Goal: Task Accomplishment & Management: Manage account settings

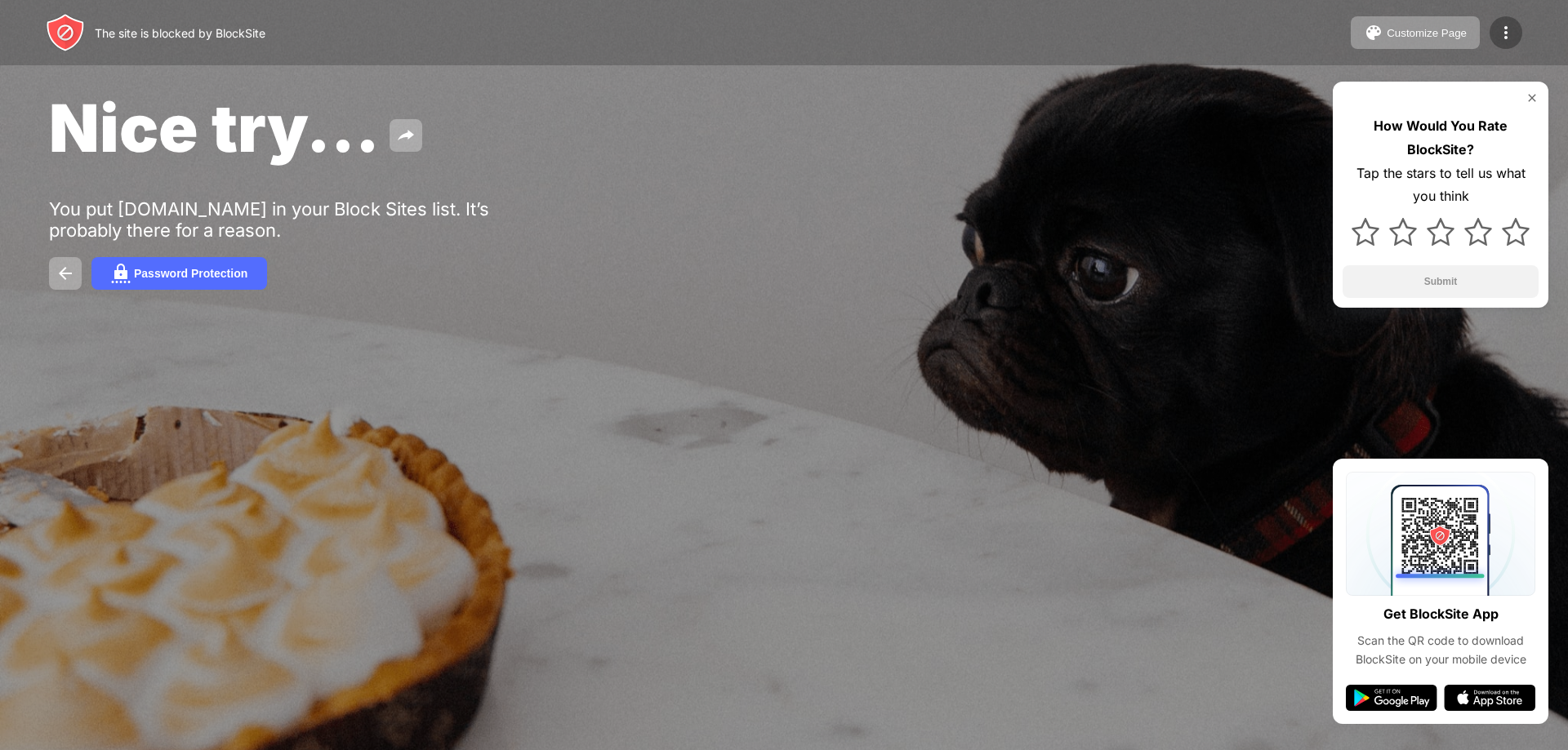
click at [1503, 20] on div at bounding box center [1506, 33] width 33 height 33
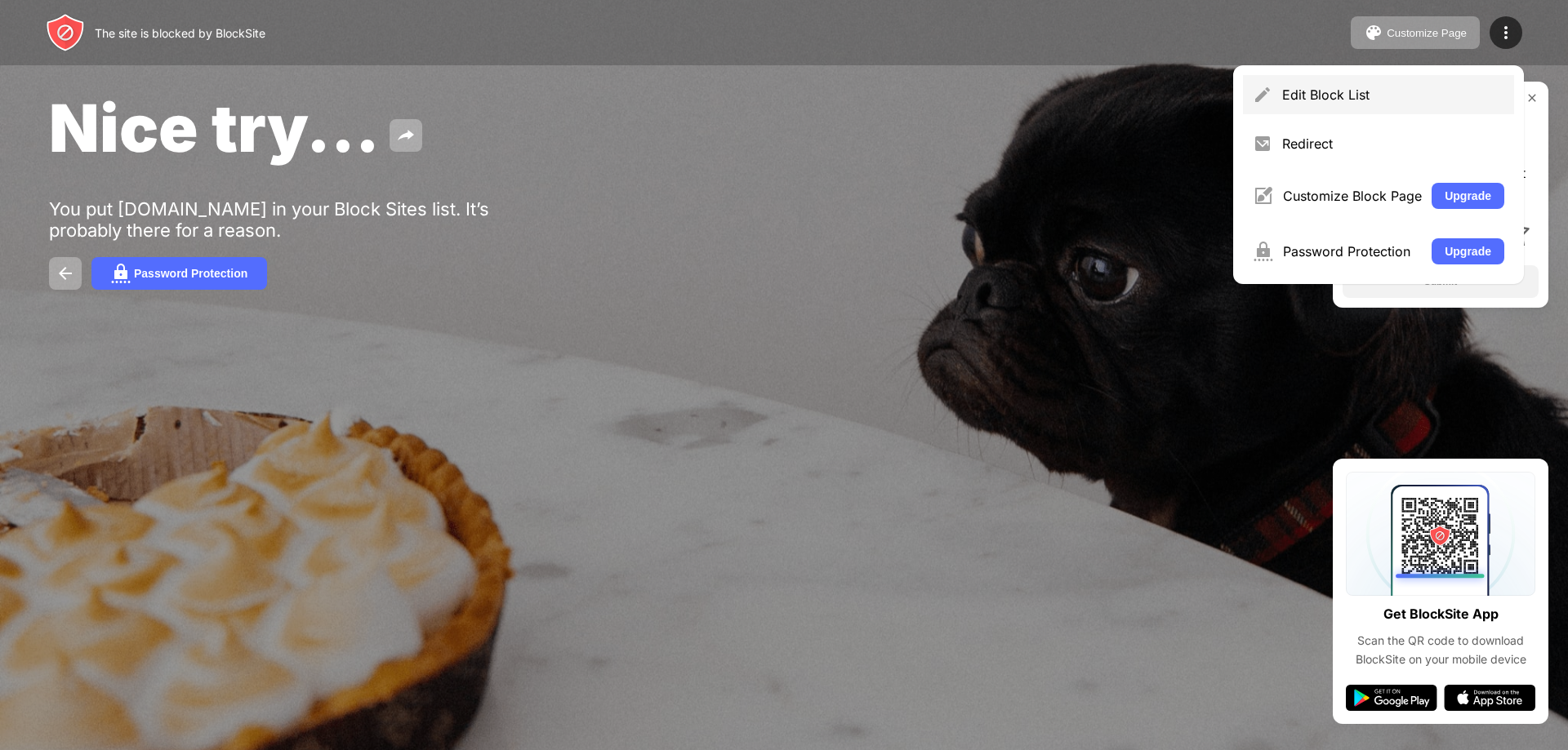
click at [1305, 84] on div "Edit Block List" at bounding box center [1378, 94] width 271 height 39
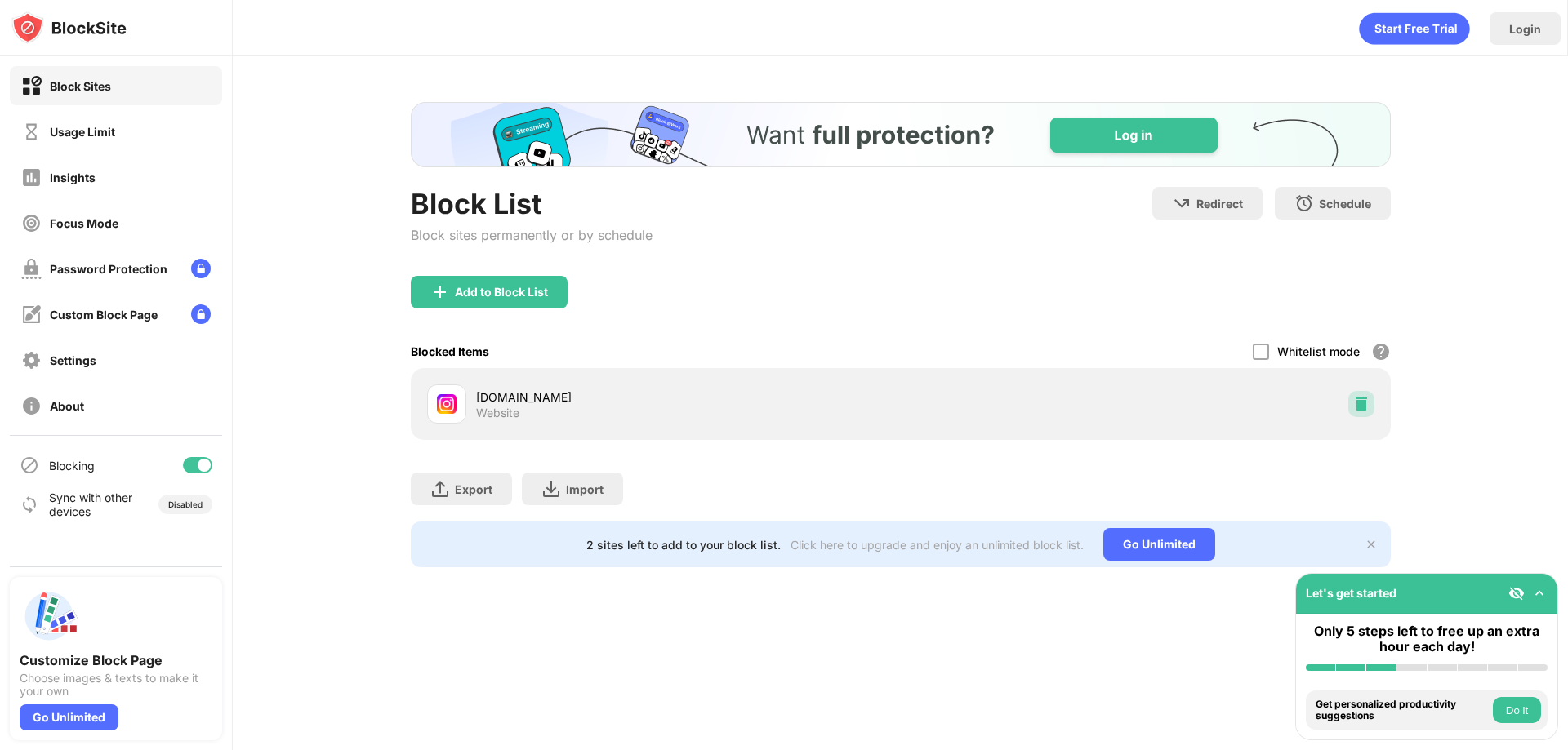
click at [1362, 408] on img at bounding box center [1361, 404] width 17 height 17
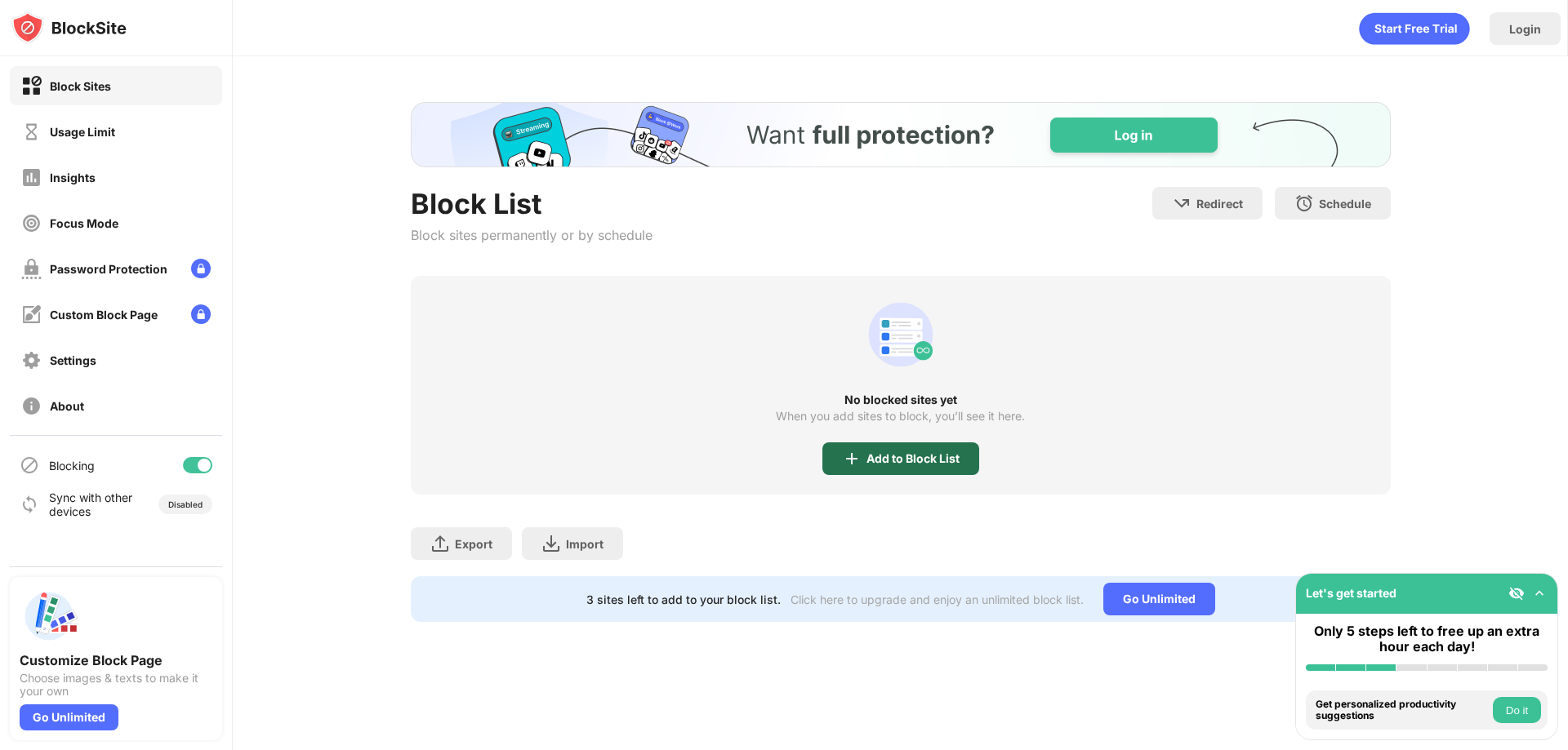
click at [890, 464] on div "Add to Block List" at bounding box center [914, 458] width 93 height 13
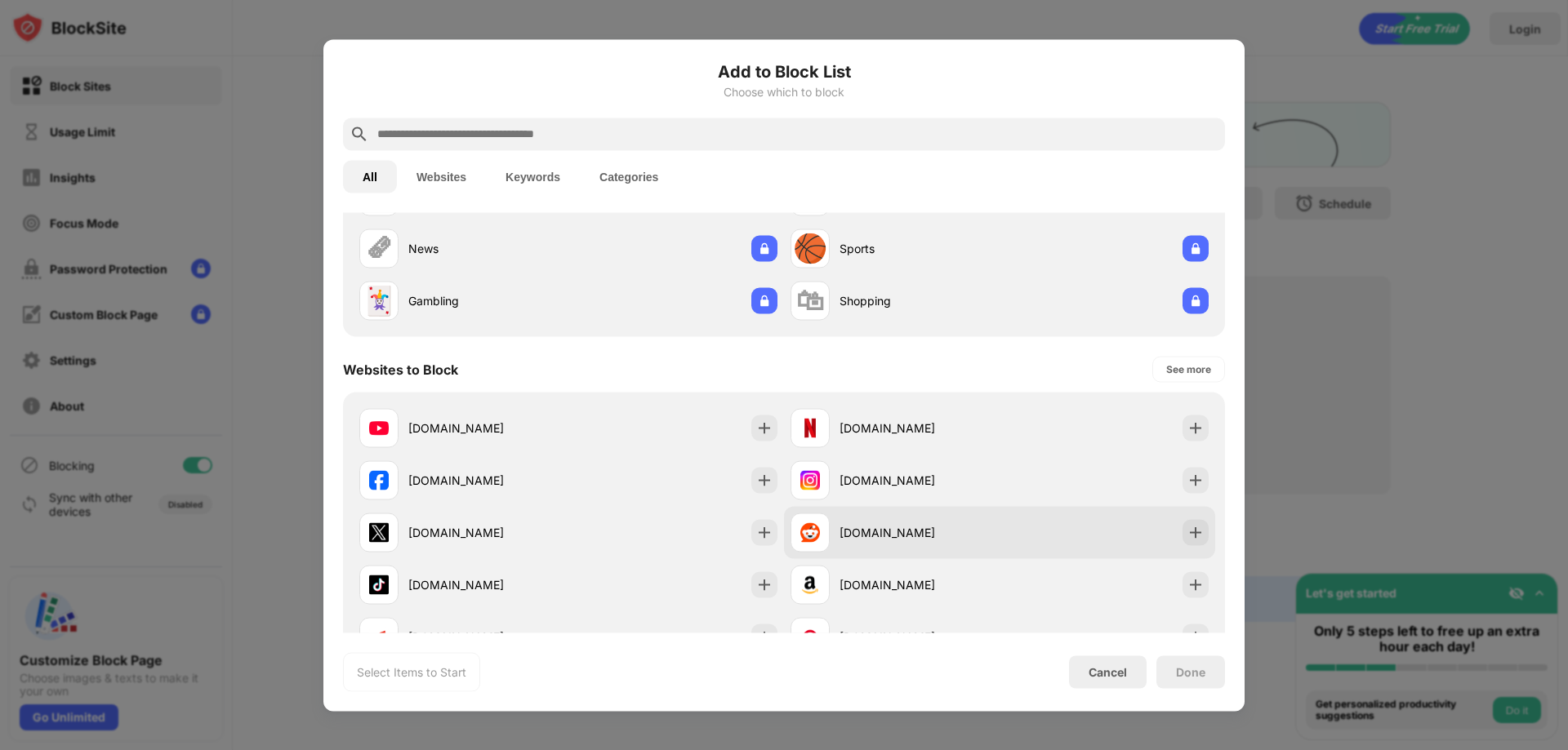
scroll to position [164, 0]
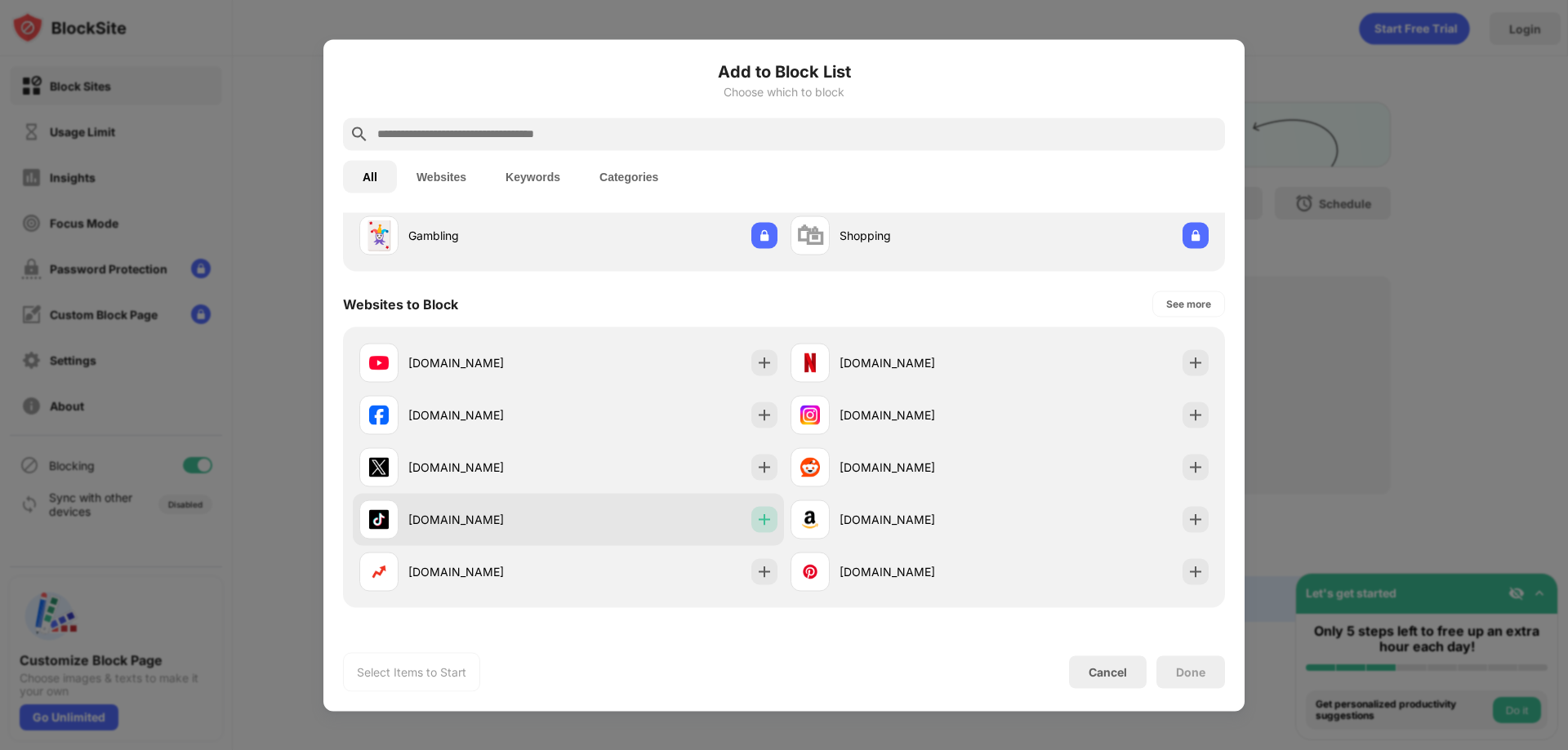
click at [761, 517] on img at bounding box center [764, 519] width 17 height 17
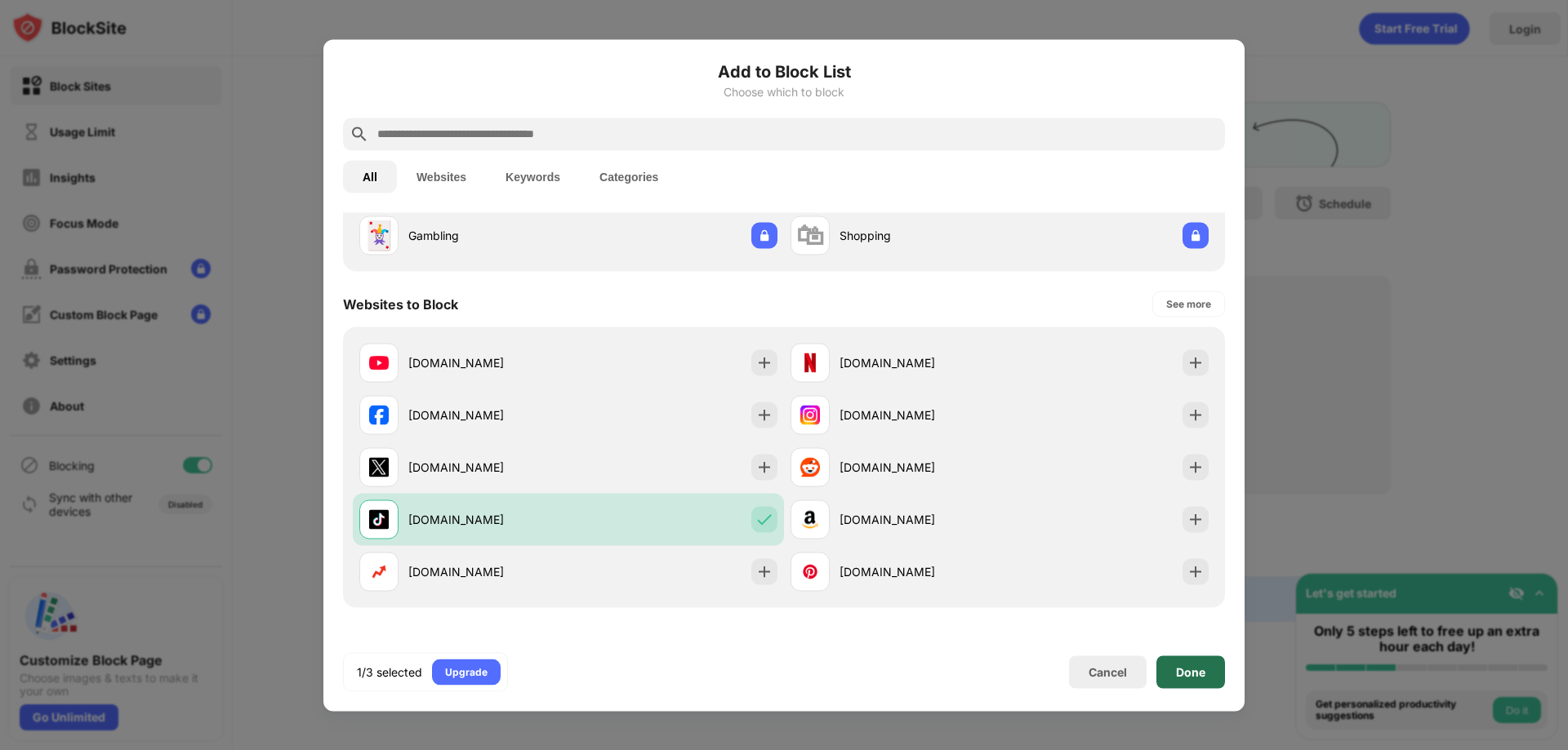
click at [1190, 663] on div "Done" at bounding box center [1190, 672] width 68 height 33
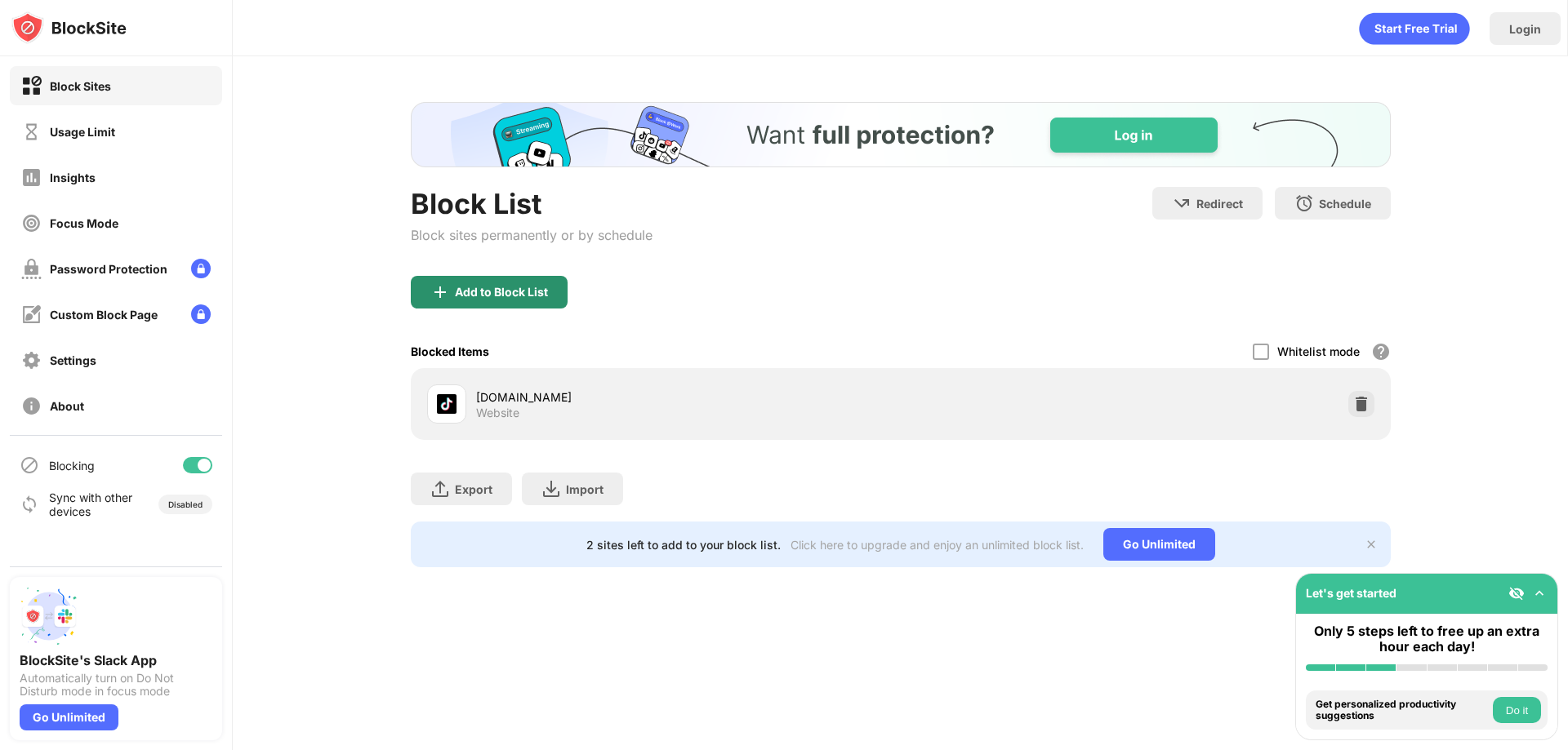
click at [503, 291] on div "Add to Block List" at bounding box center [502, 291] width 93 height 13
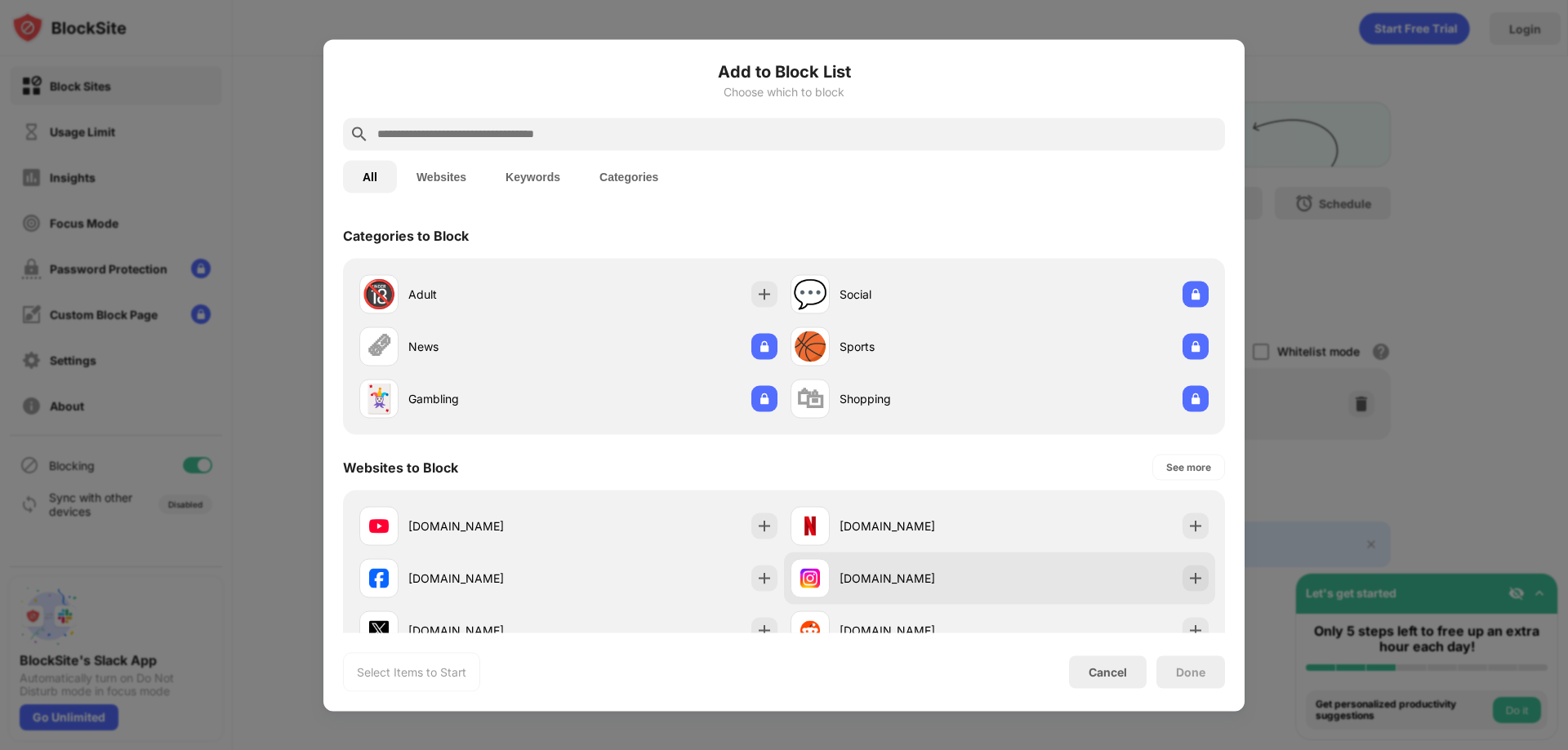
drag, startPoint x: 943, startPoint y: 588, endPoint x: 962, endPoint y: 583, distance: 19.6
click at [943, 586] on div "[DOMAIN_NAME]" at bounding box center [895, 578] width 209 height 39
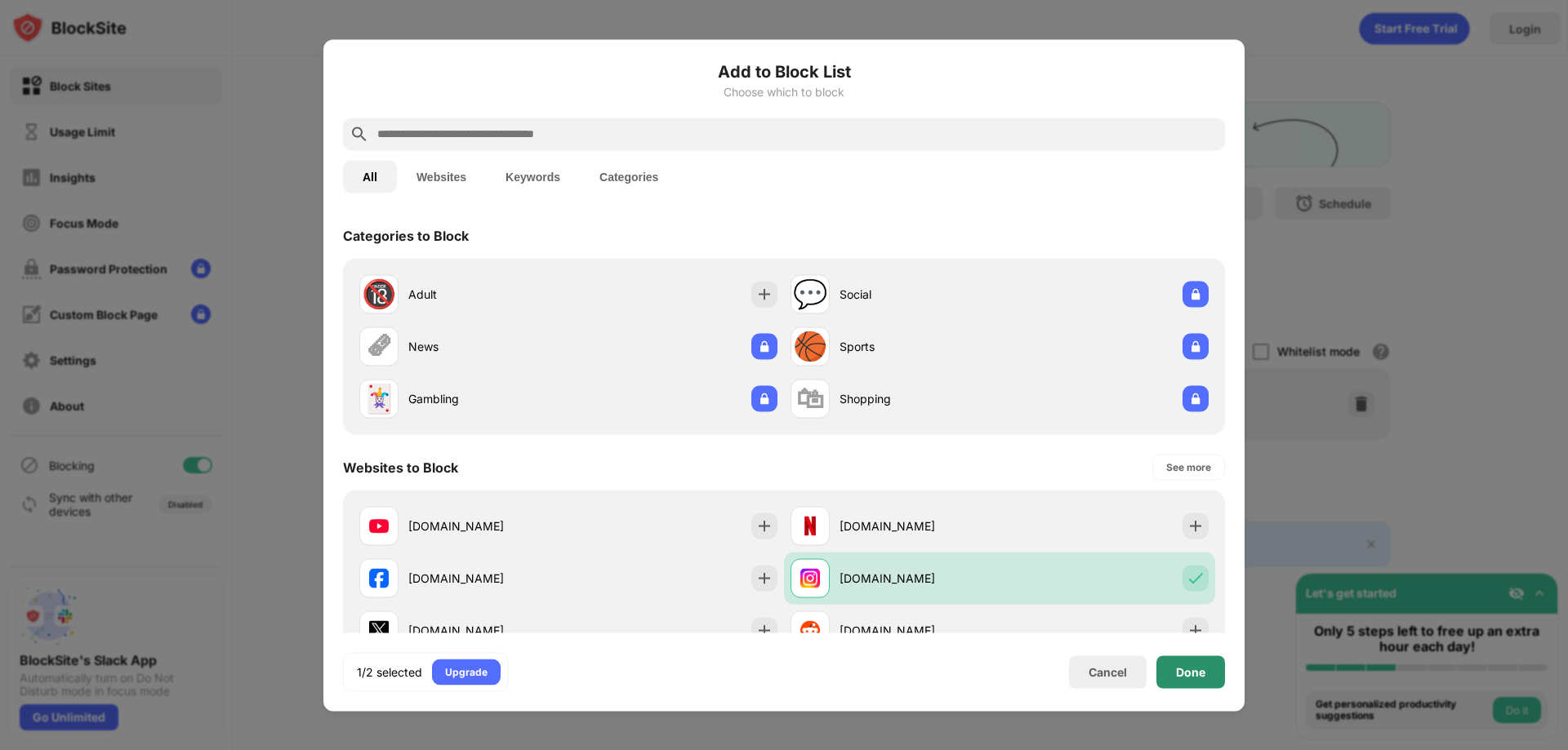
drag, startPoint x: 1196, startPoint y: 677, endPoint x: 1199, endPoint y: 648, distance: 29.2
click at [1198, 668] on div "Done" at bounding box center [1190, 671] width 29 height 13
